Goal: Task Accomplishment & Management: Manage account settings

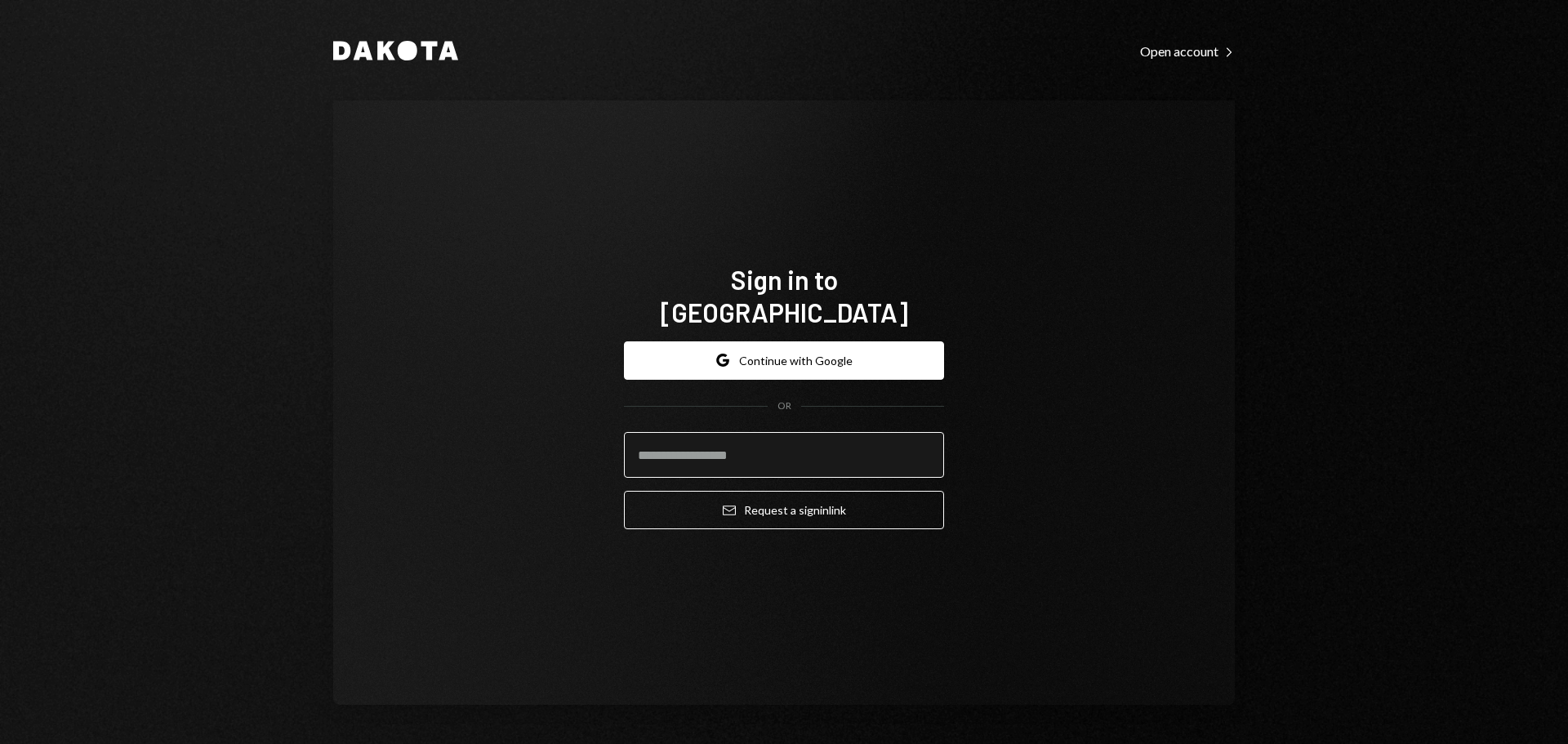
click at [719, 442] on input "email" at bounding box center [784, 455] width 320 height 46
click at [0, 743] on com-1password-button at bounding box center [0, 744] width 0 height 0
type input "**********"
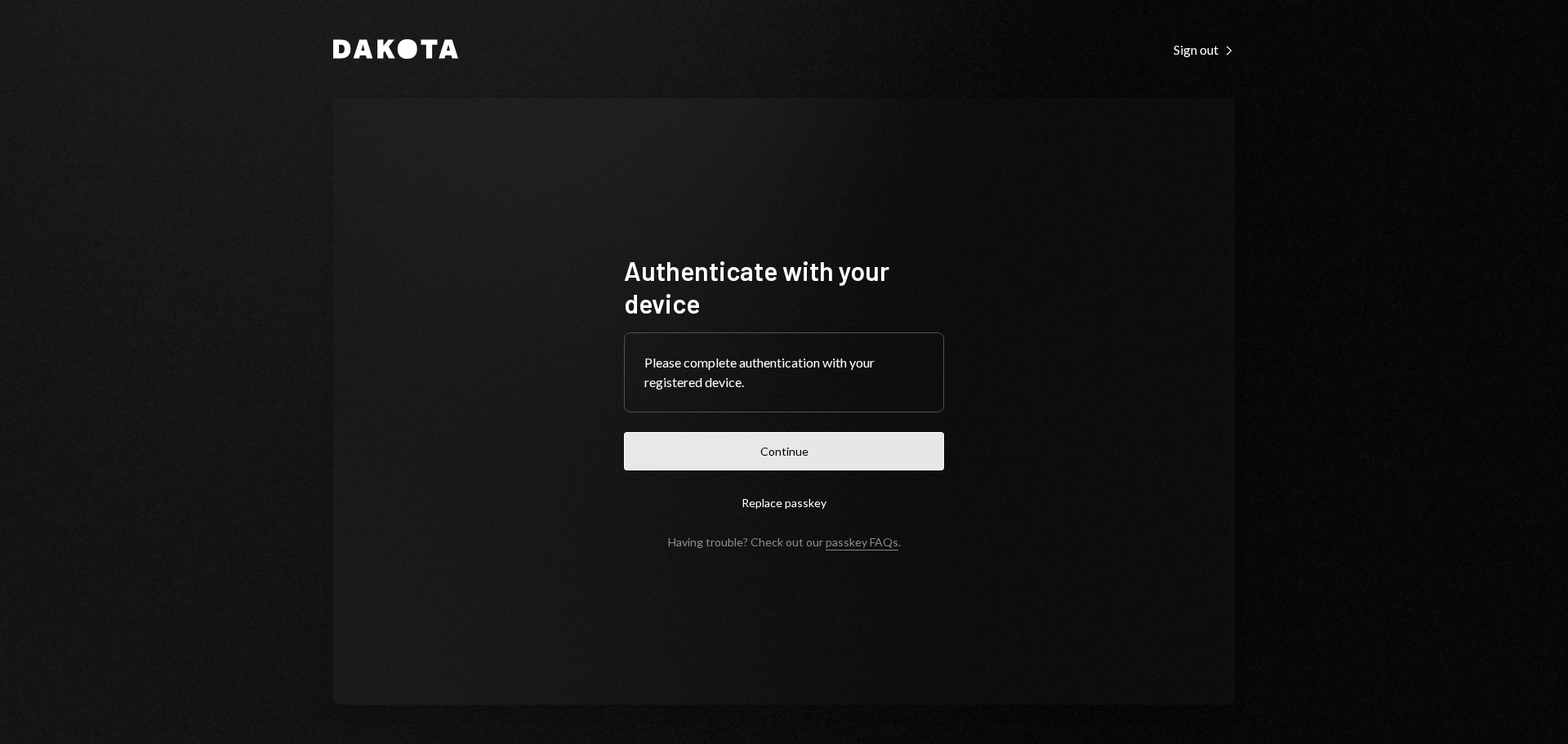
click at [700, 440] on button "Continue" at bounding box center [784, 451] width 320 height 38
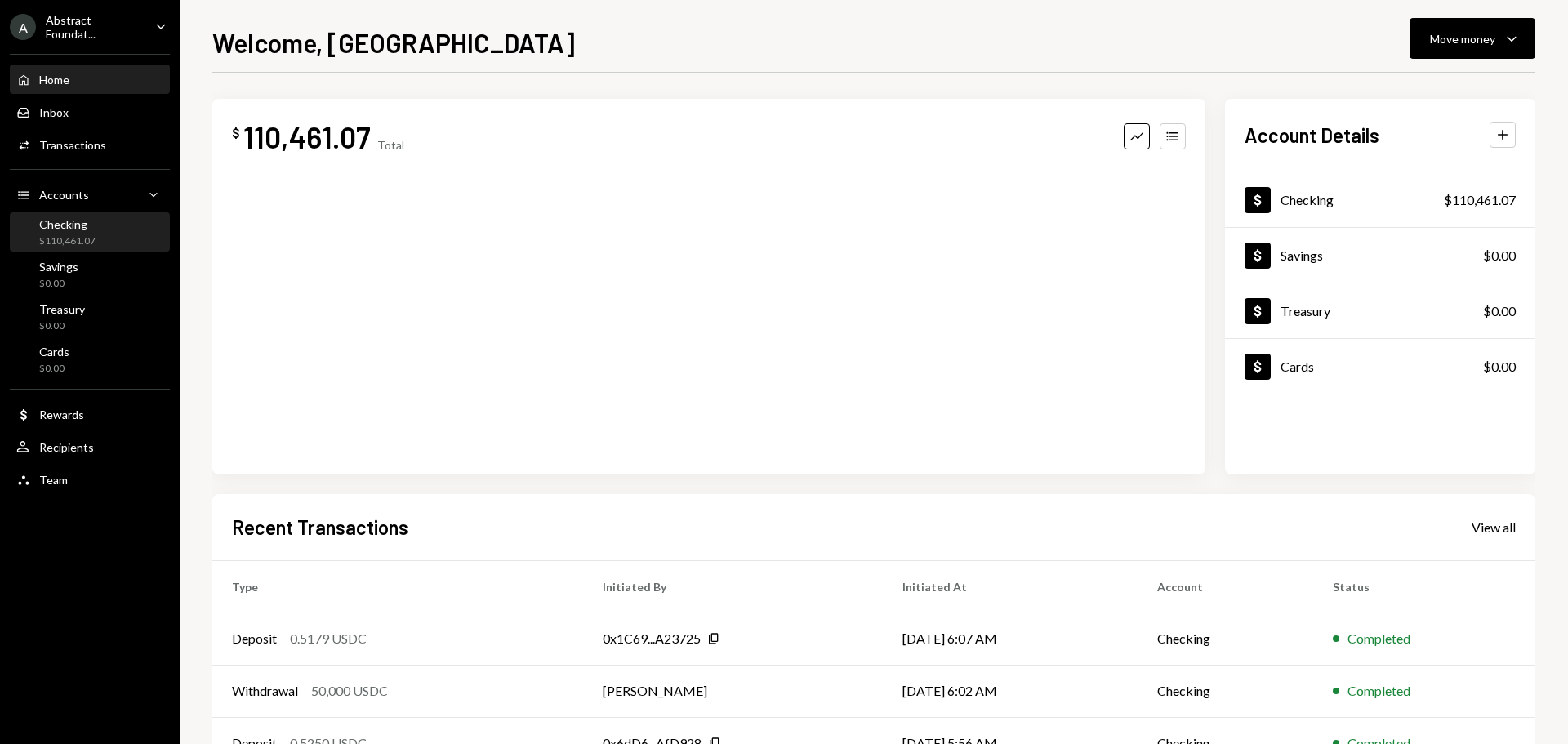
click at [76, 224] on div "Checking" at bounding box center [67, 224] width 56 height 14
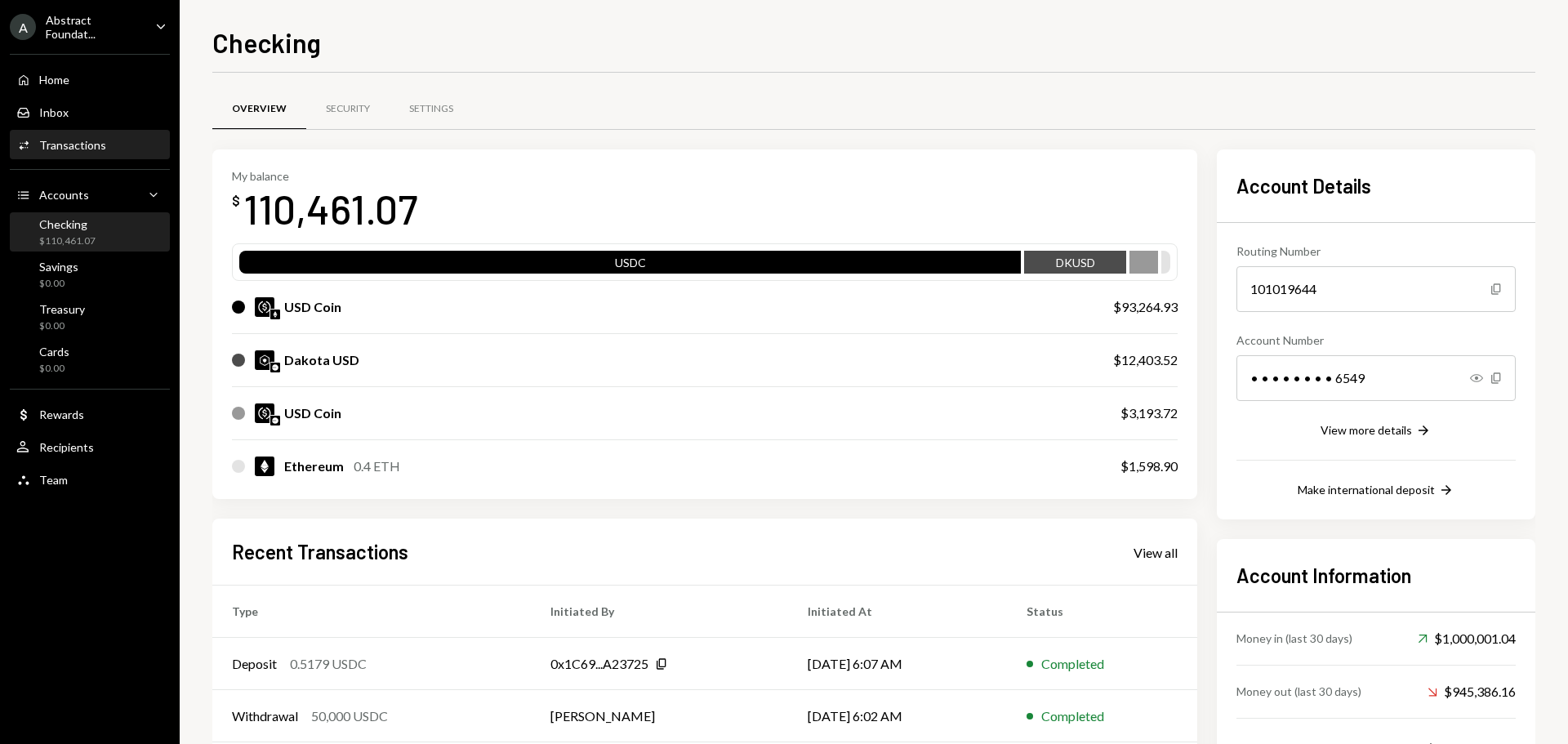
click at [104, 152] on div "Activities Transactions" at bounding box center [90, 145] width 147 height 28
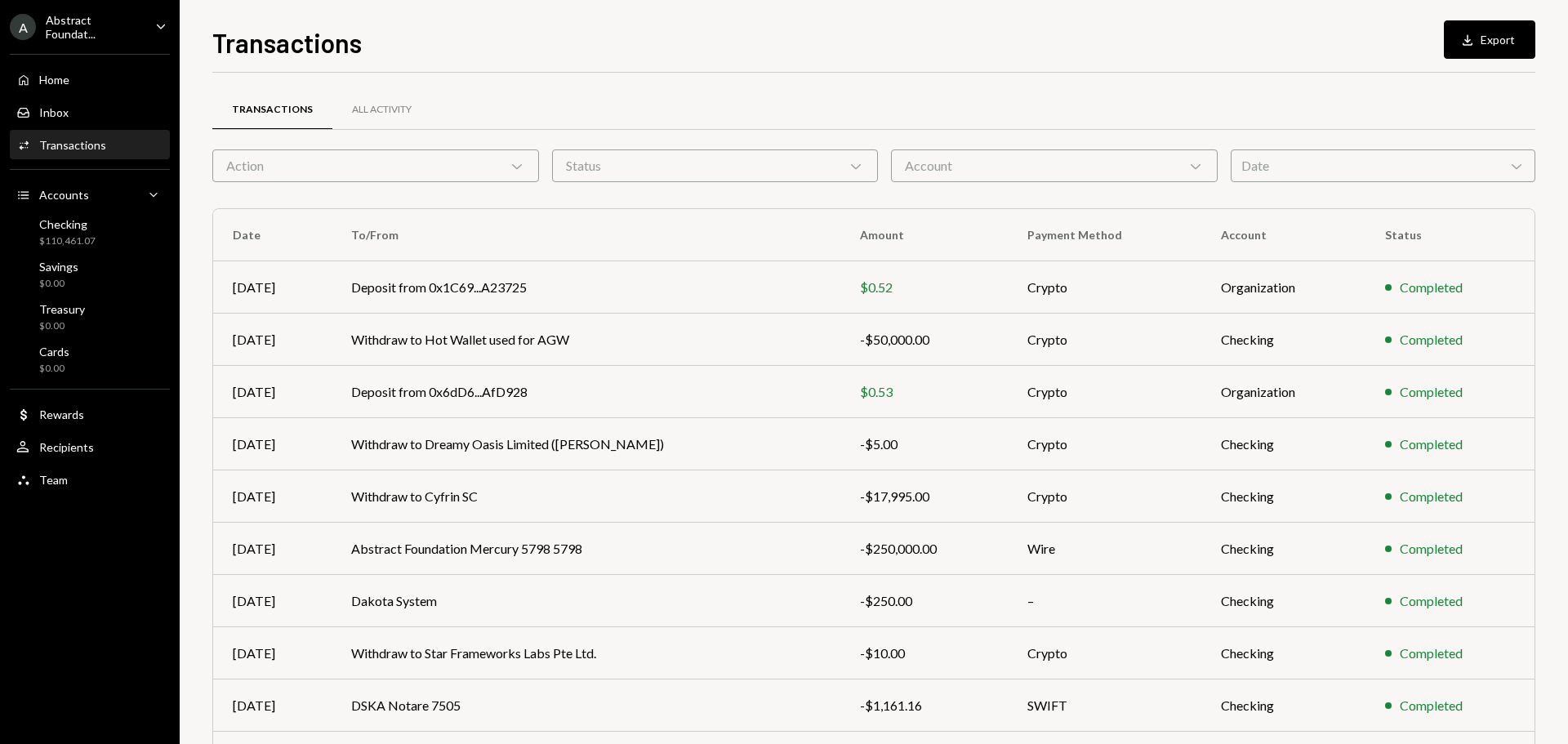
click at [1062, 169] on div "Account Chevron Down" at bounding box center [1054, 166] width 327 height 33
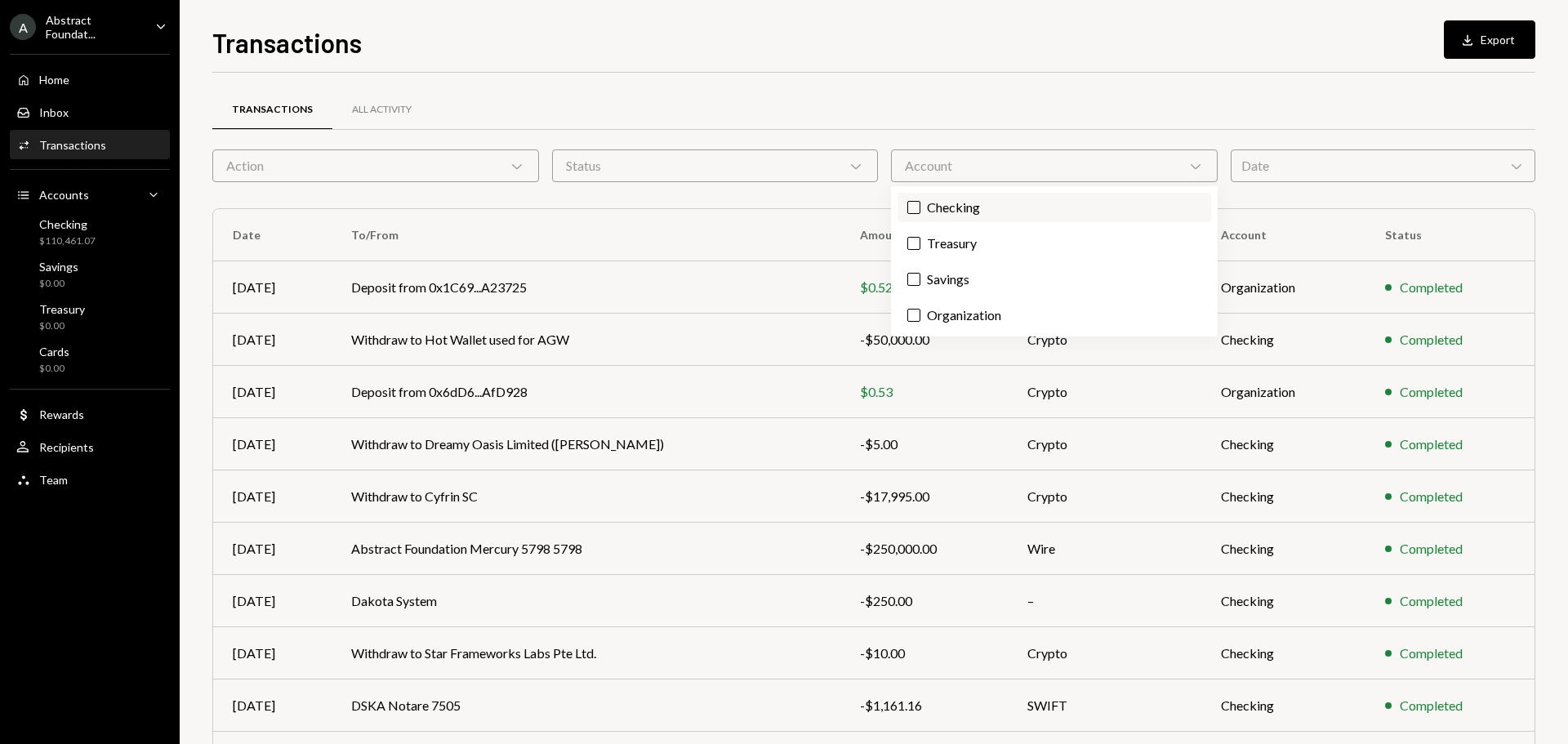
click at [994, 214] on label "Checking" at bounding box center [1054, 208] width 314 height 30
click at [920, 214] on button "Checking" at bounding box center [914, 207] width 13 height 13
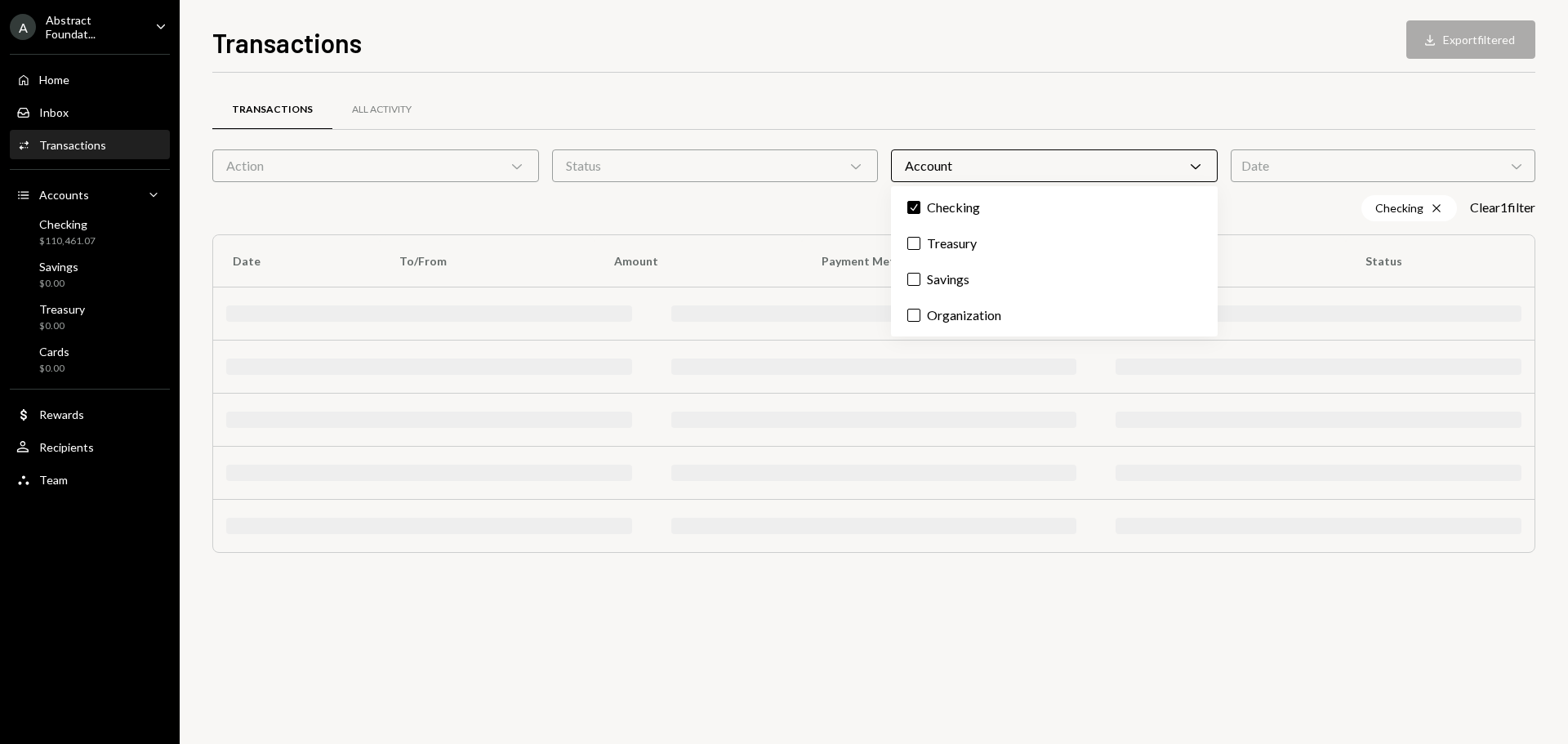
click at [781, 170] on div "Status Chevron Down" at bounding box center [715, 166] width 327 height 33
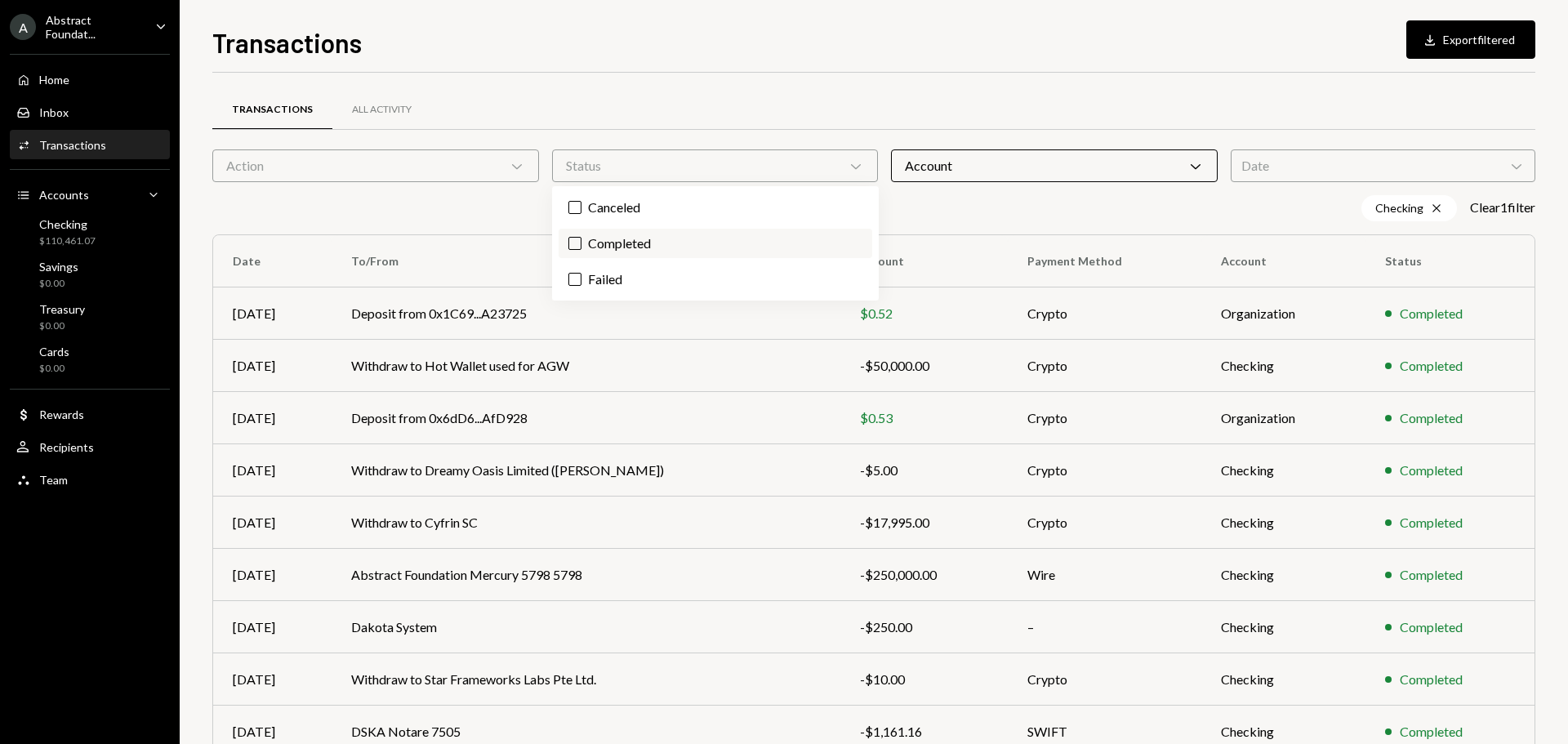
click at [664, 244] on label "Completed" at bounding box center [715, 243] width 314 height 30
click at [581, 244] on button "Completed" at bounding box center [575, 243] width 13 height 13
click at [1502, 32] on button "Download Export filtered" at bounding box center [1471, 39] width 129 height 38
